Goal: Communication & Community: Answer question/provide support

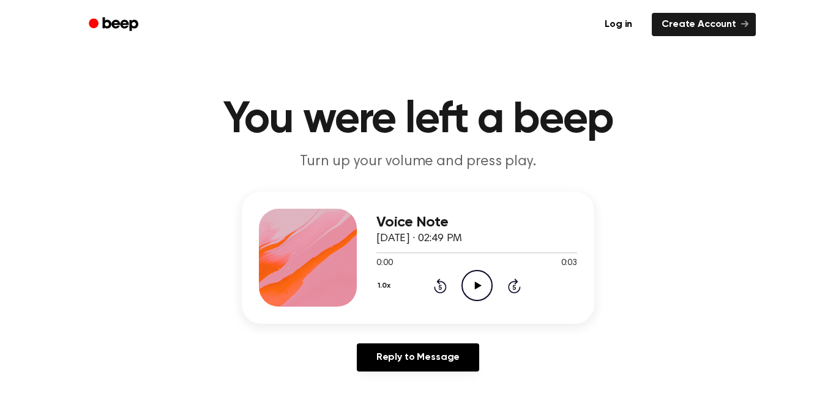
click at [477, 282] on icon "Play Audio" at bounding box center [476, 285] width 31 height 31
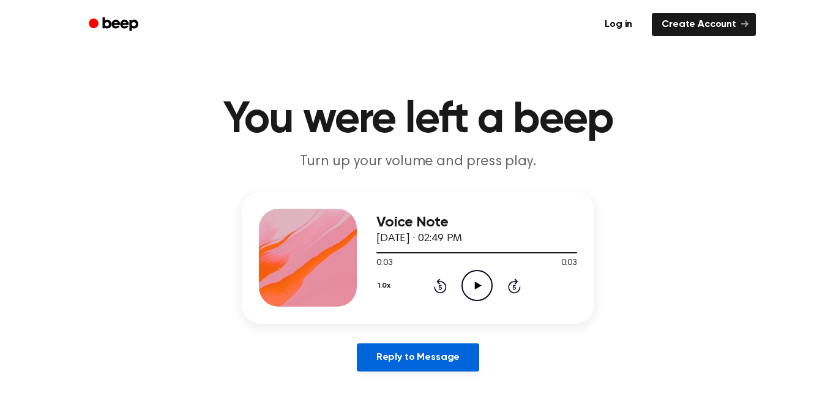
click at [400, 361] on link "Reply to Message" at bounding box center [418, 357] width 122 height 28
